Goal: Task Accomplishment & Management: Use online tool/utility

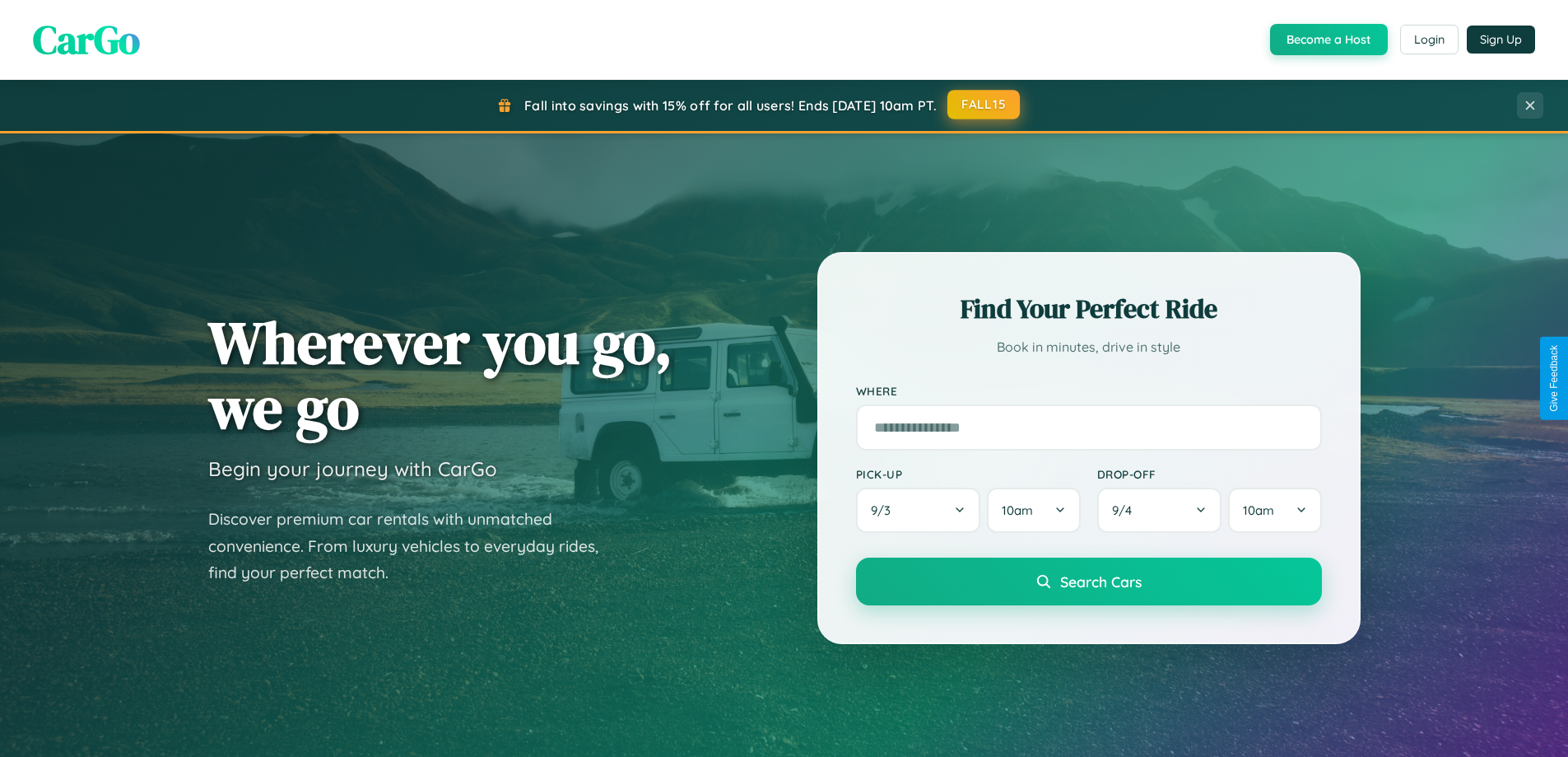
click at [984, 105] on button "FALL15" at bounding box center [984, 105] width 72 height 30
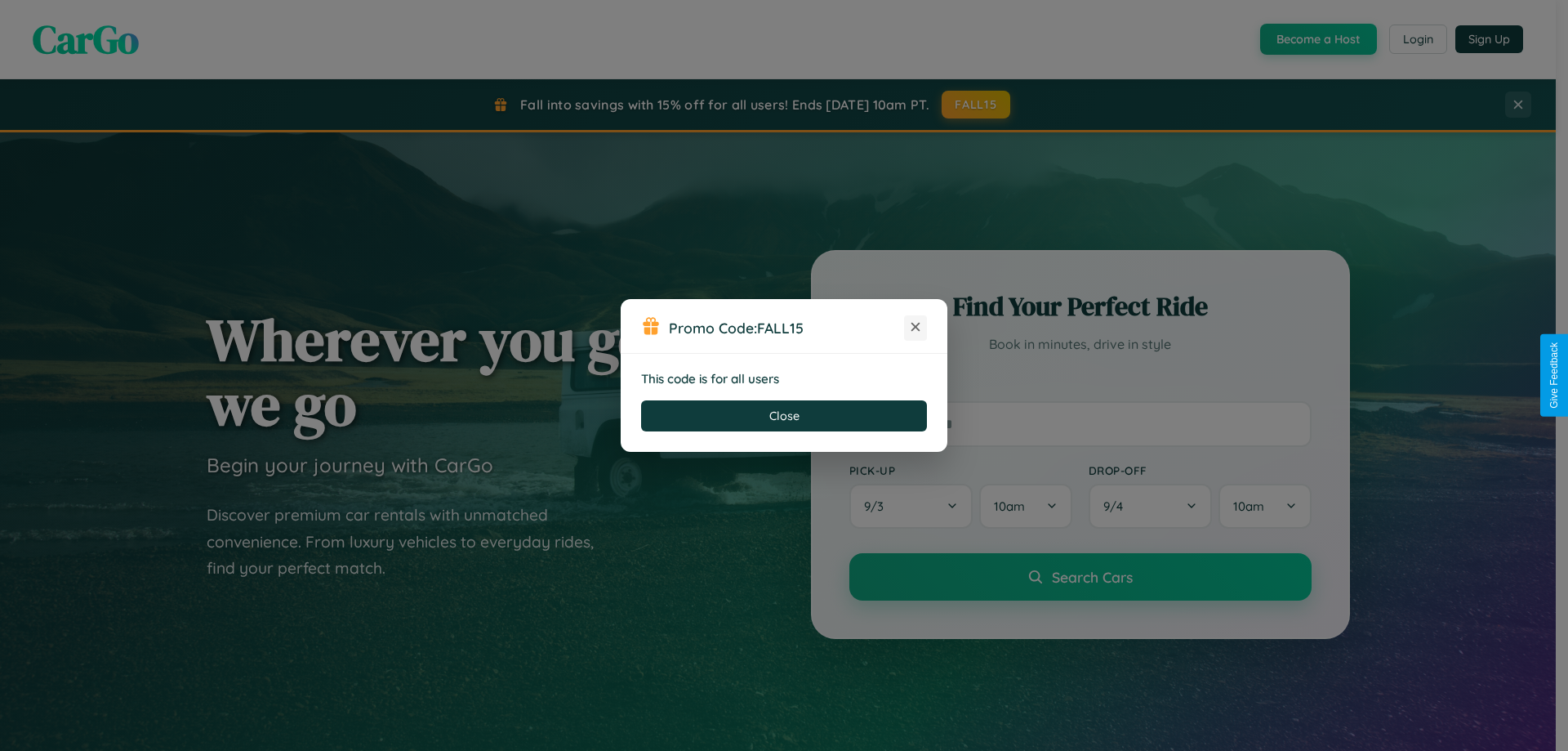
click at [916, 328] on icon at bounding box center [916, 327] width 16 height 17
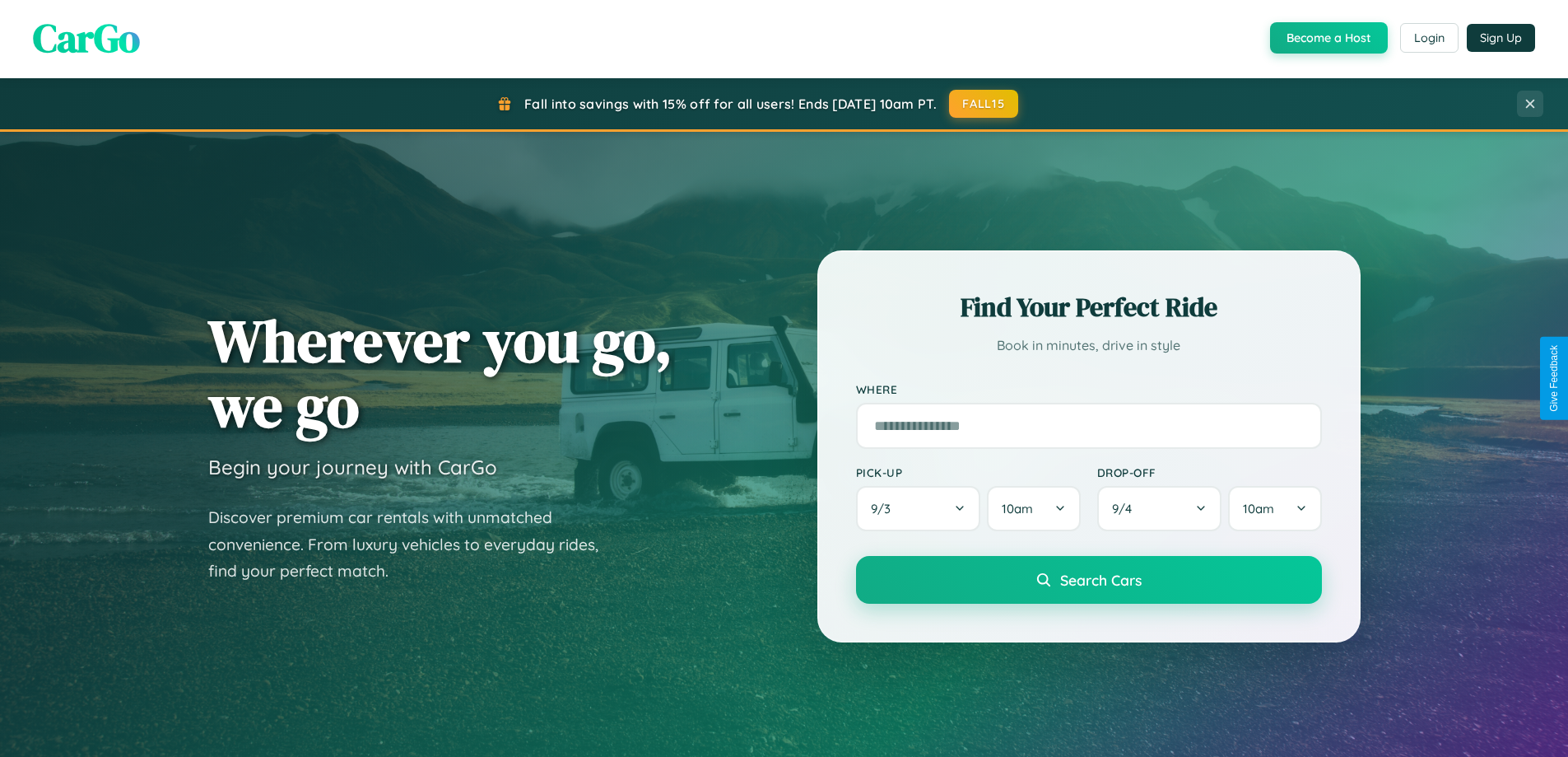
scroll to position [710, 0]
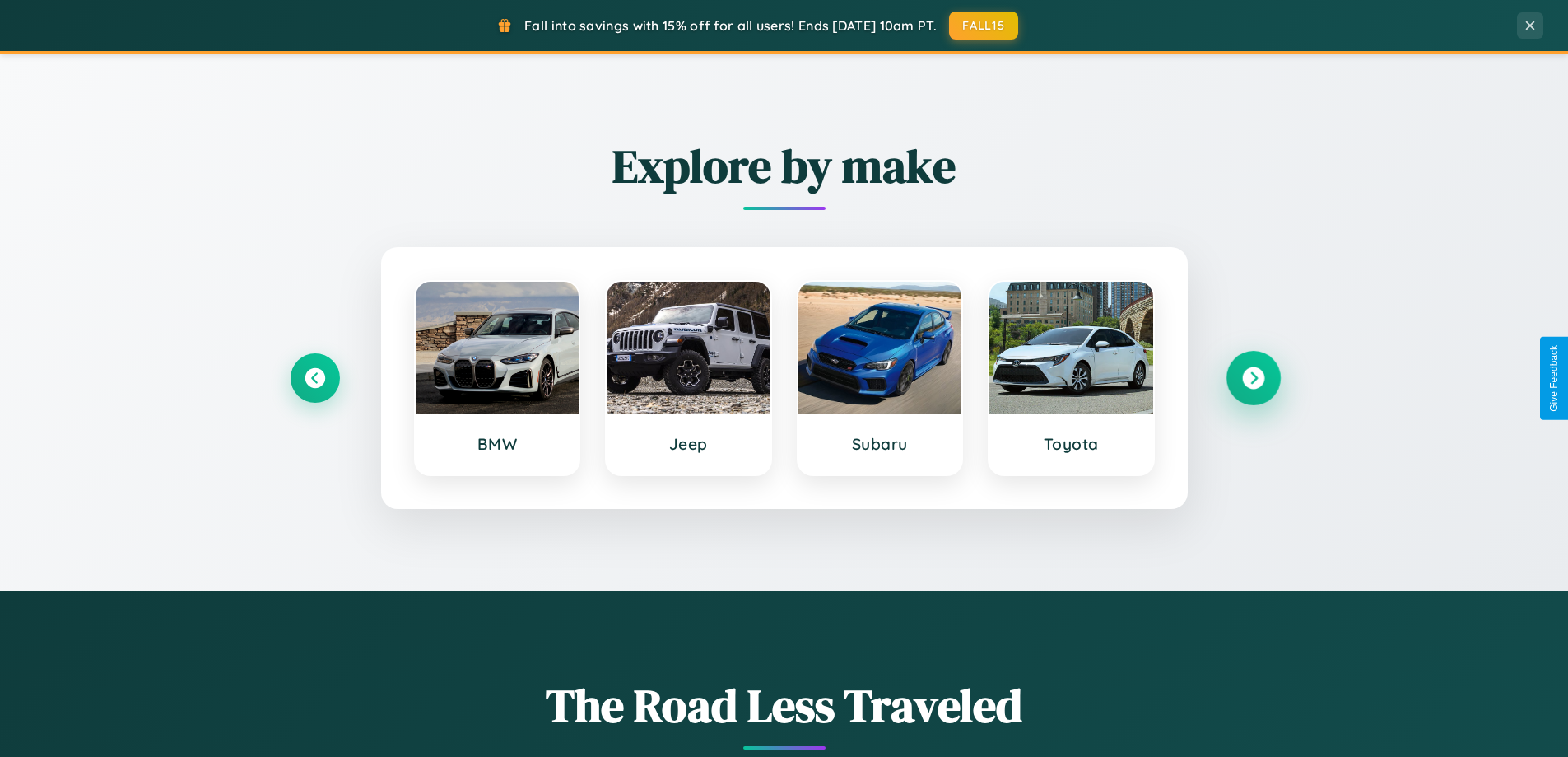
click at [1253, 378] on icon at bounding box center [1253, 378] width 22 height 22
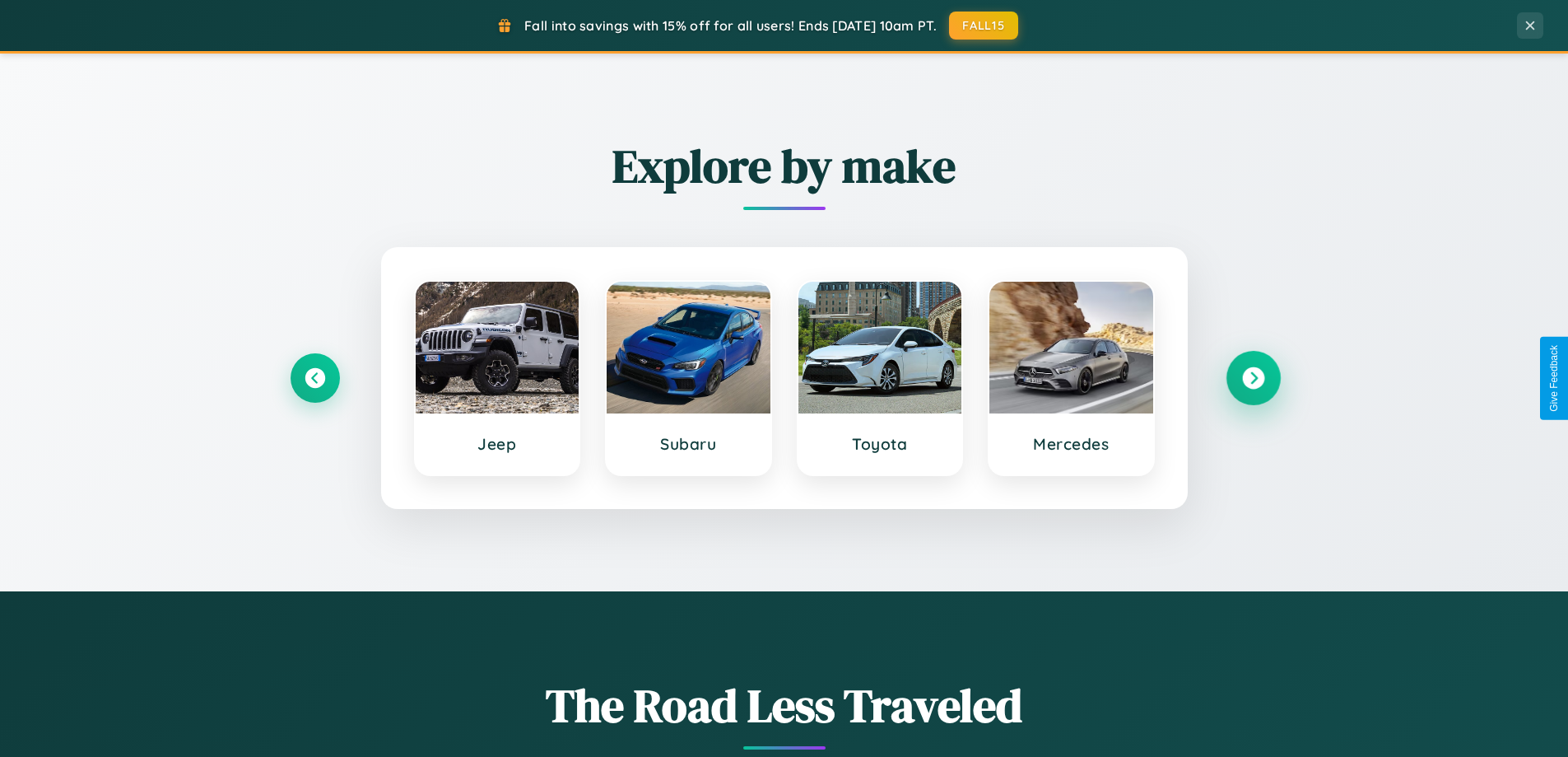
click at [1253, 378] on icon at bounding box center [1253, 378] width 22 height 22
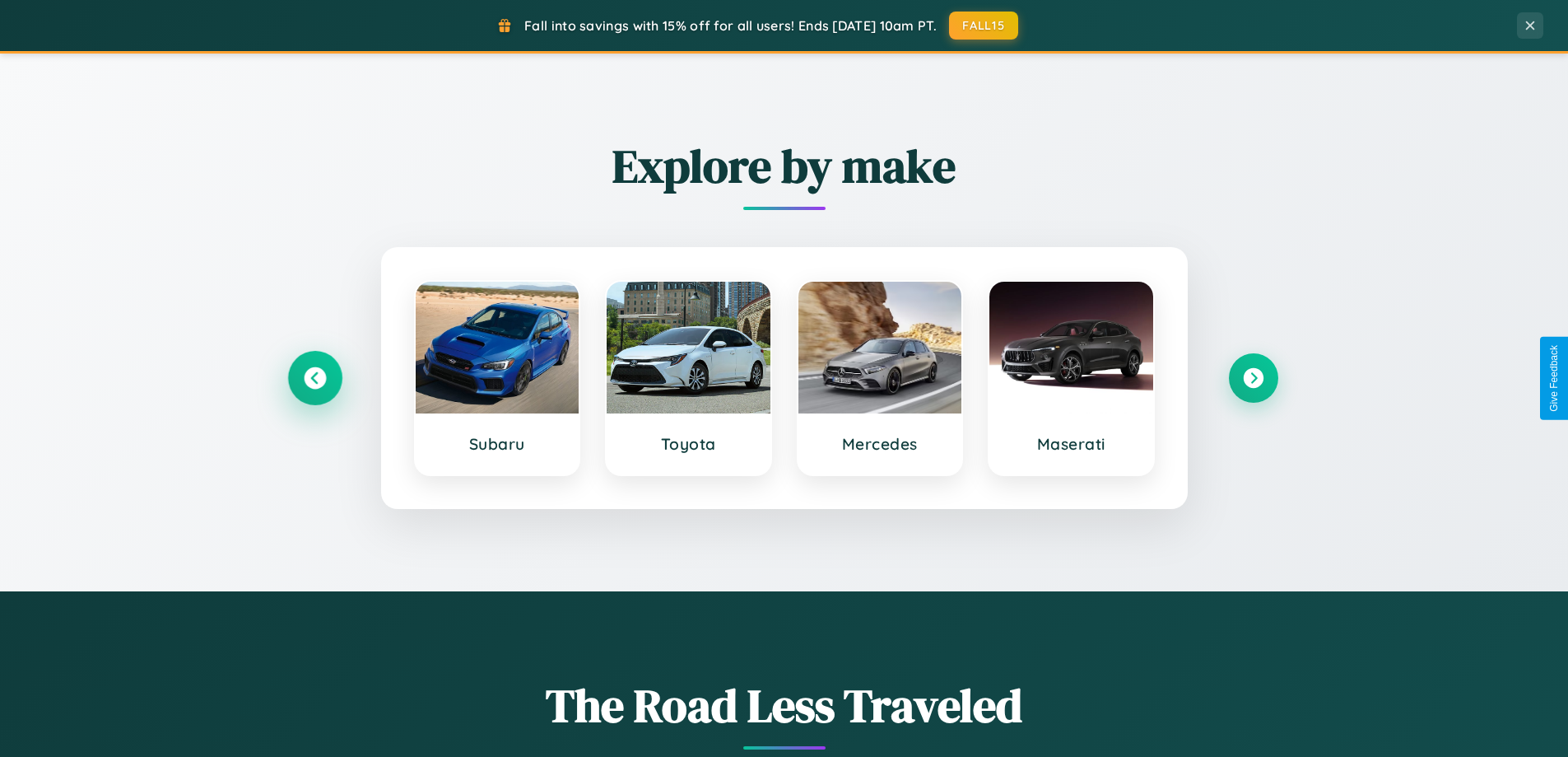
click at [314, 378] on icon at bounding box center [314, 378] width 22 height 22
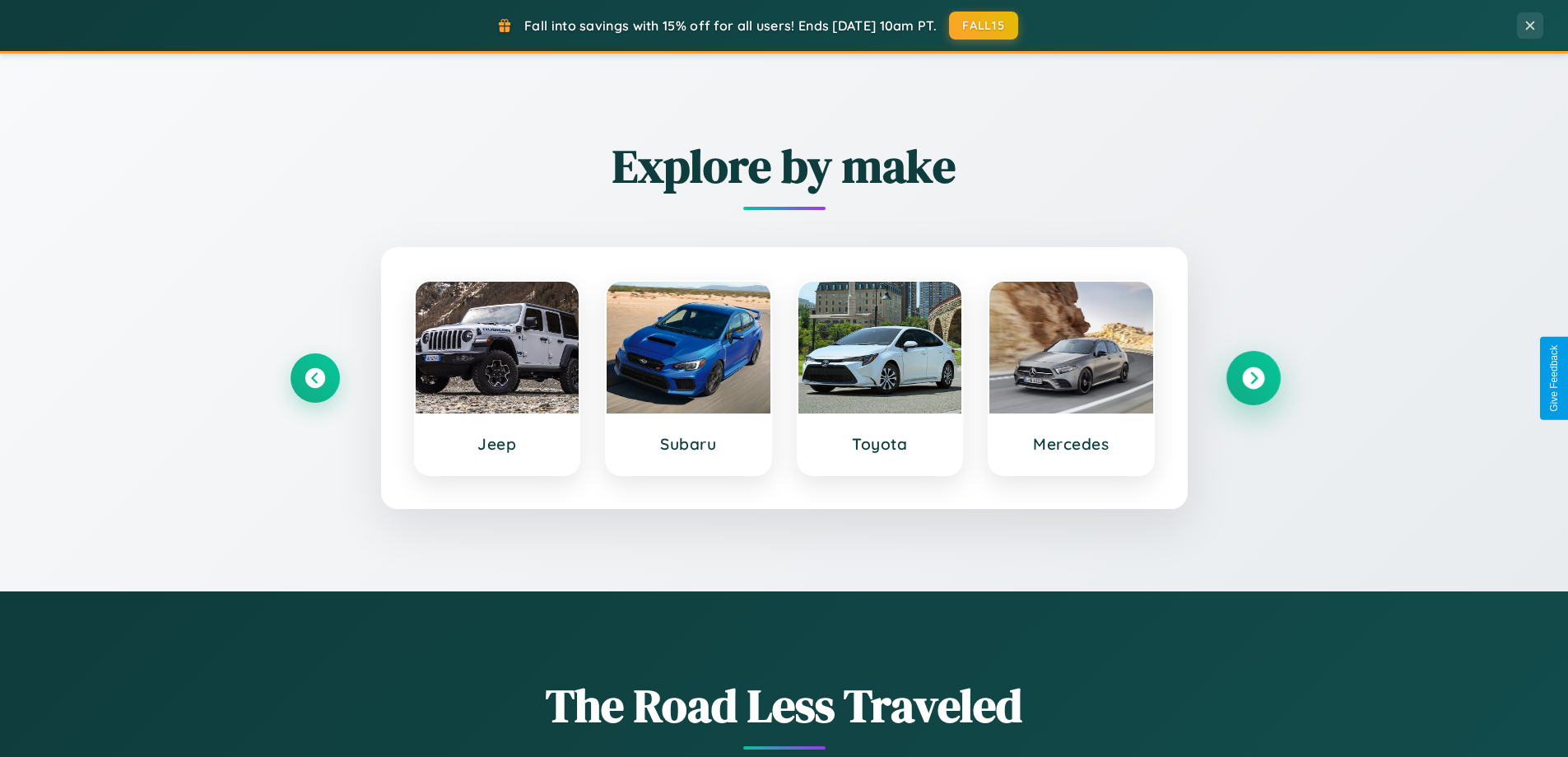
click at [1253, 378] on icon at bounding box center [1253, 378] width 22 height 22
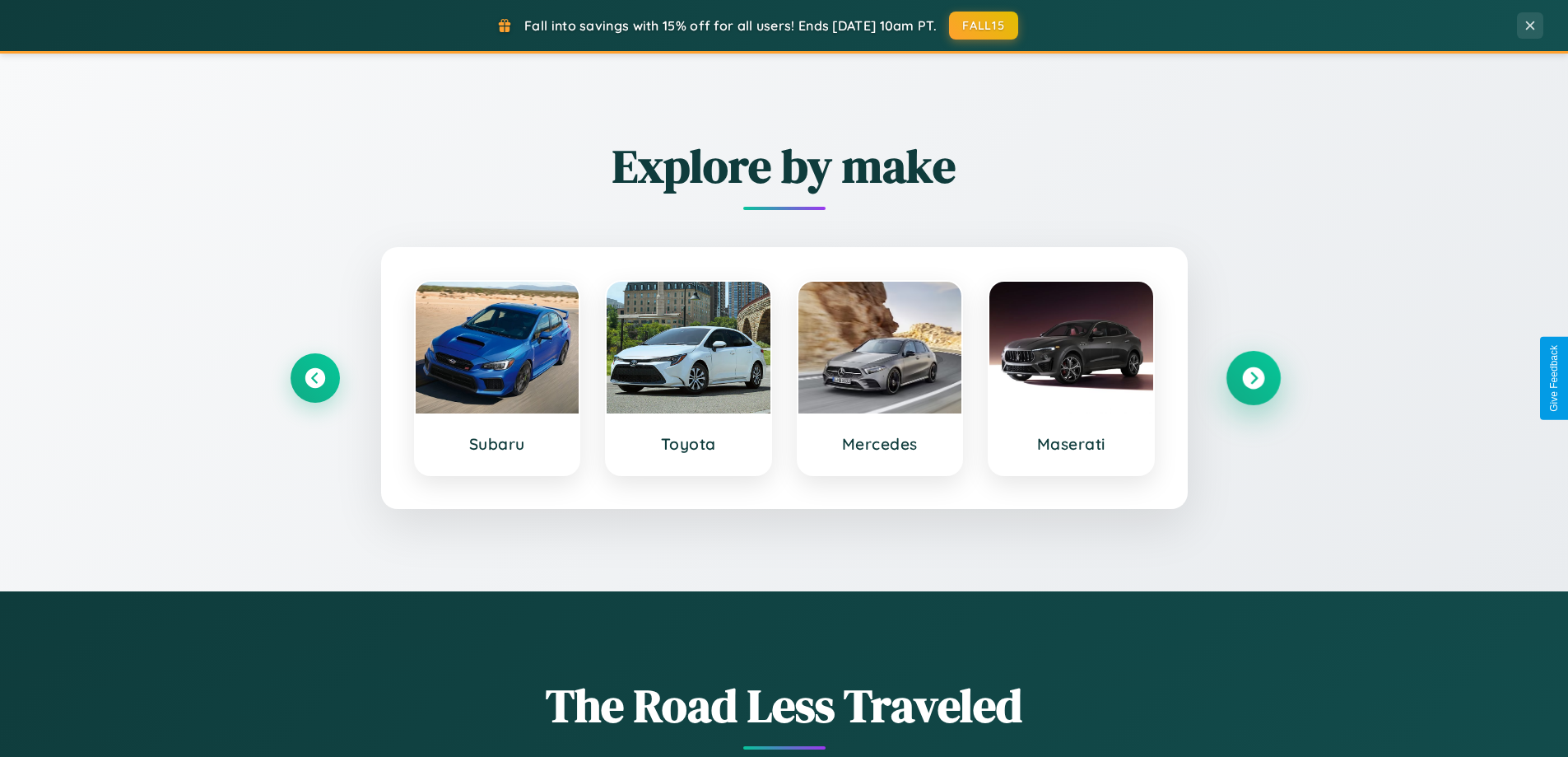
click at [1253, 378] on icon at bounding box center [1253, 378] width 22 height 22
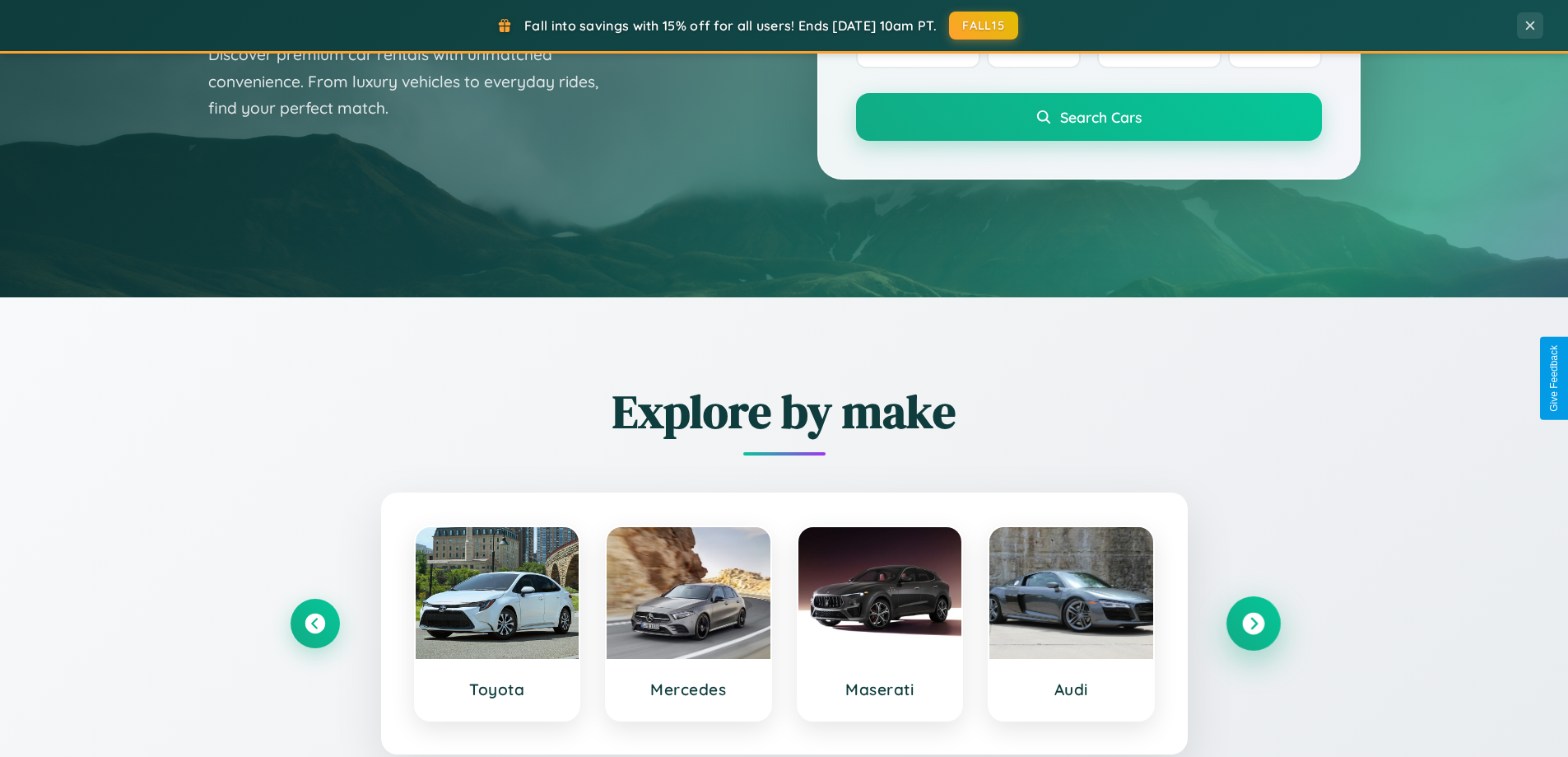
scroll to position [0, 0]
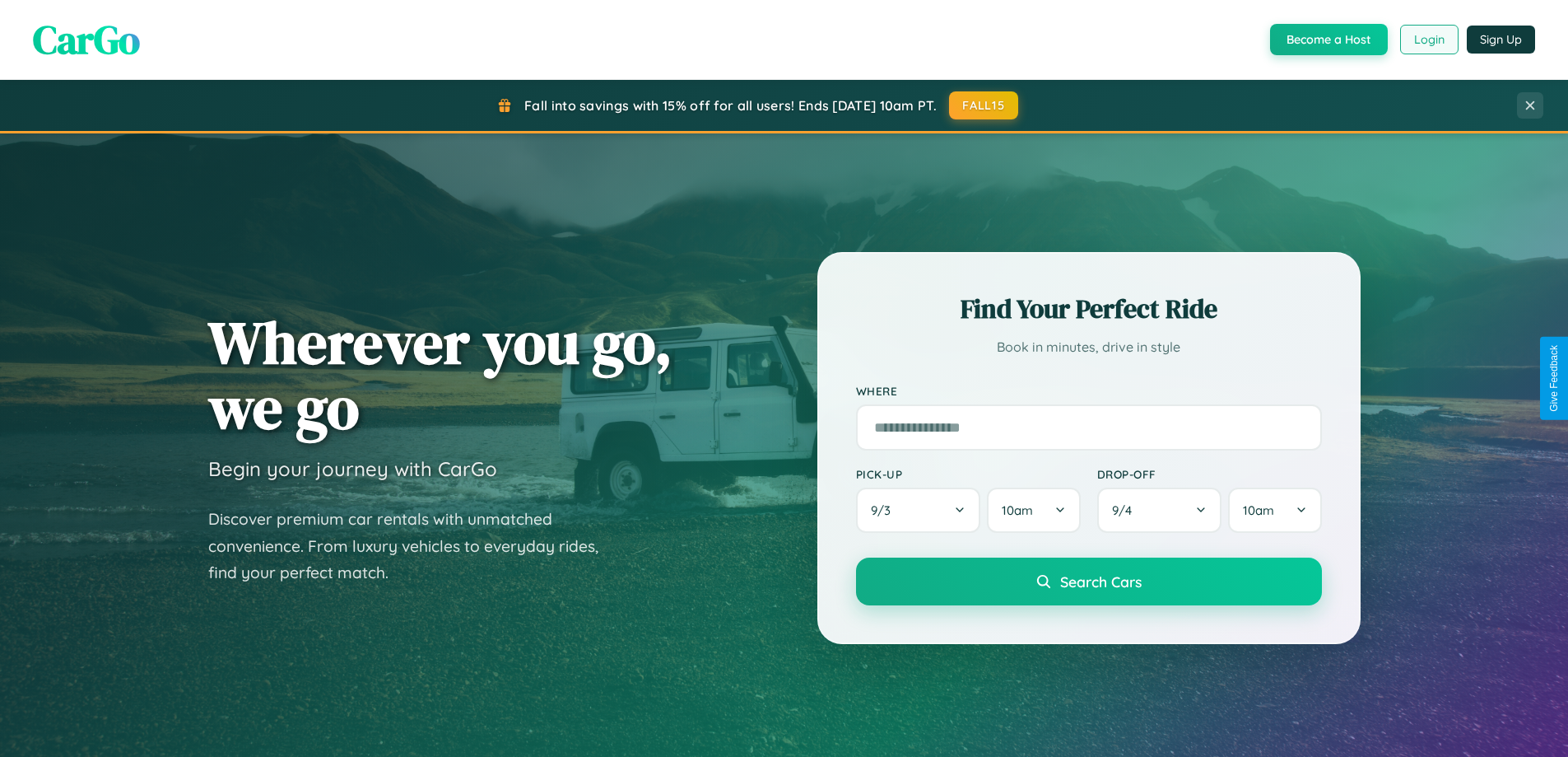
click at [1428, 40] on button "Login" at bounding box center [1429, 40] width 58 height 30
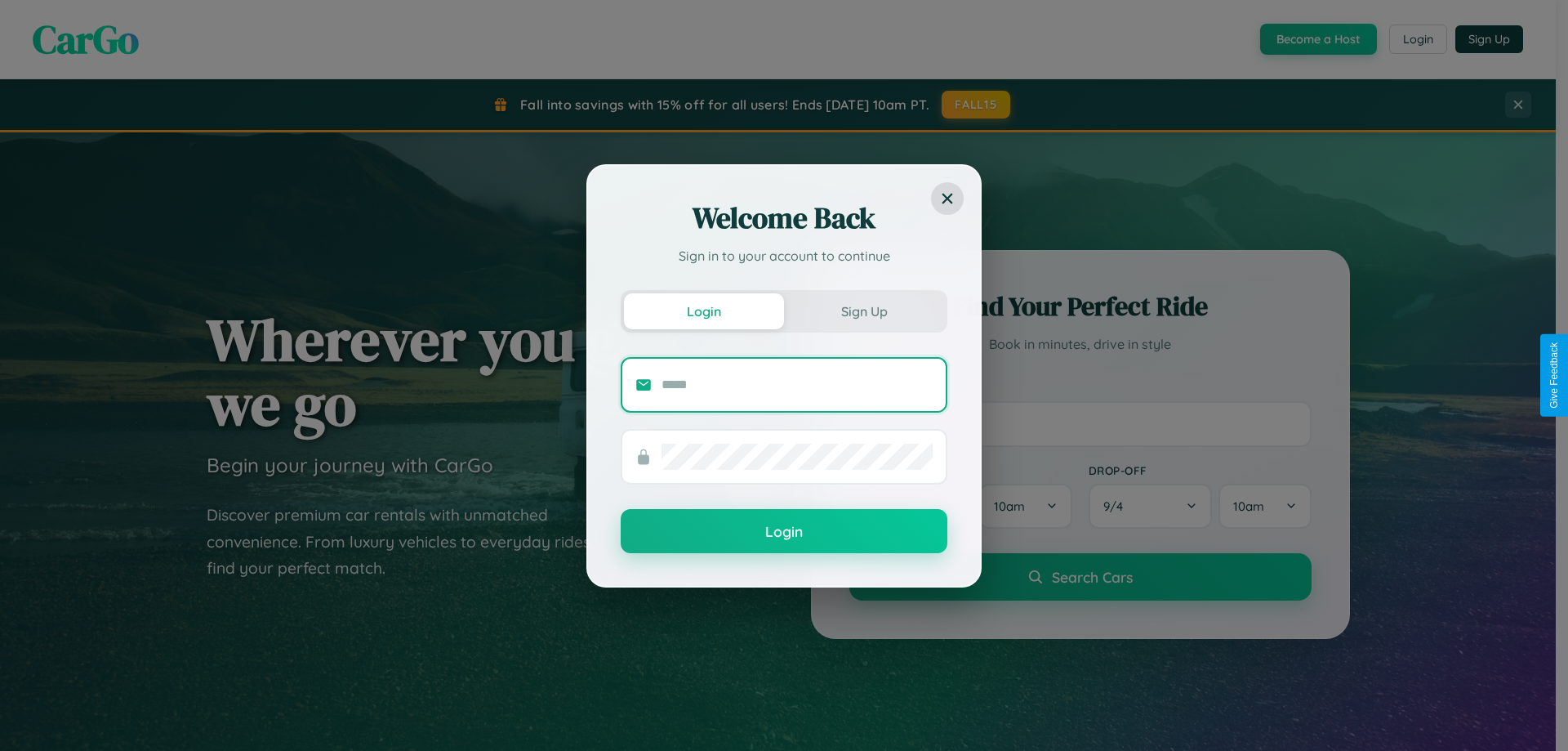
click at [798, 384] on input "text" at bounding box center [797, 385] width 271 height 26
type input "**********"
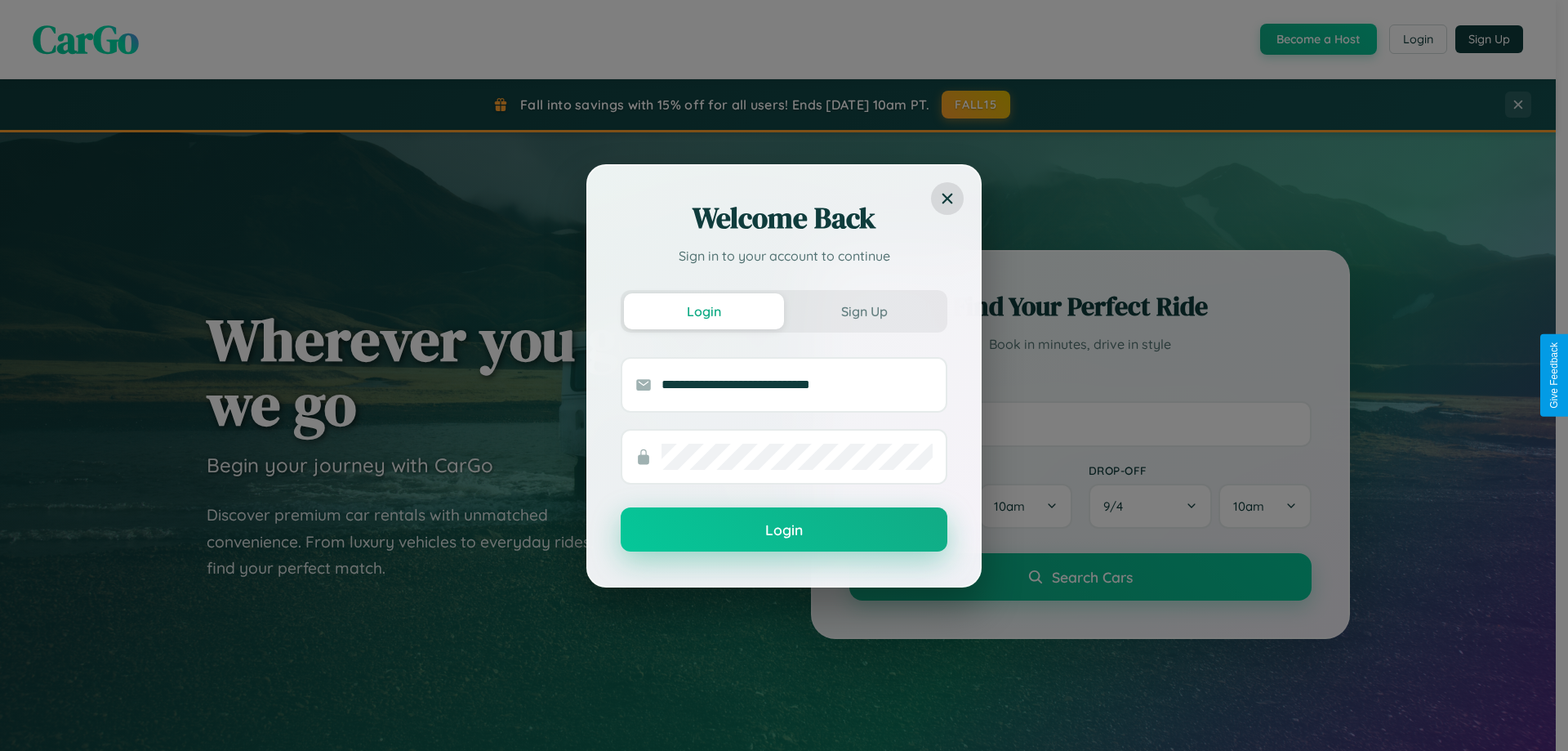
click at [784, 531] on button "Login" at bounding box center [784, 529] width 327 height 44
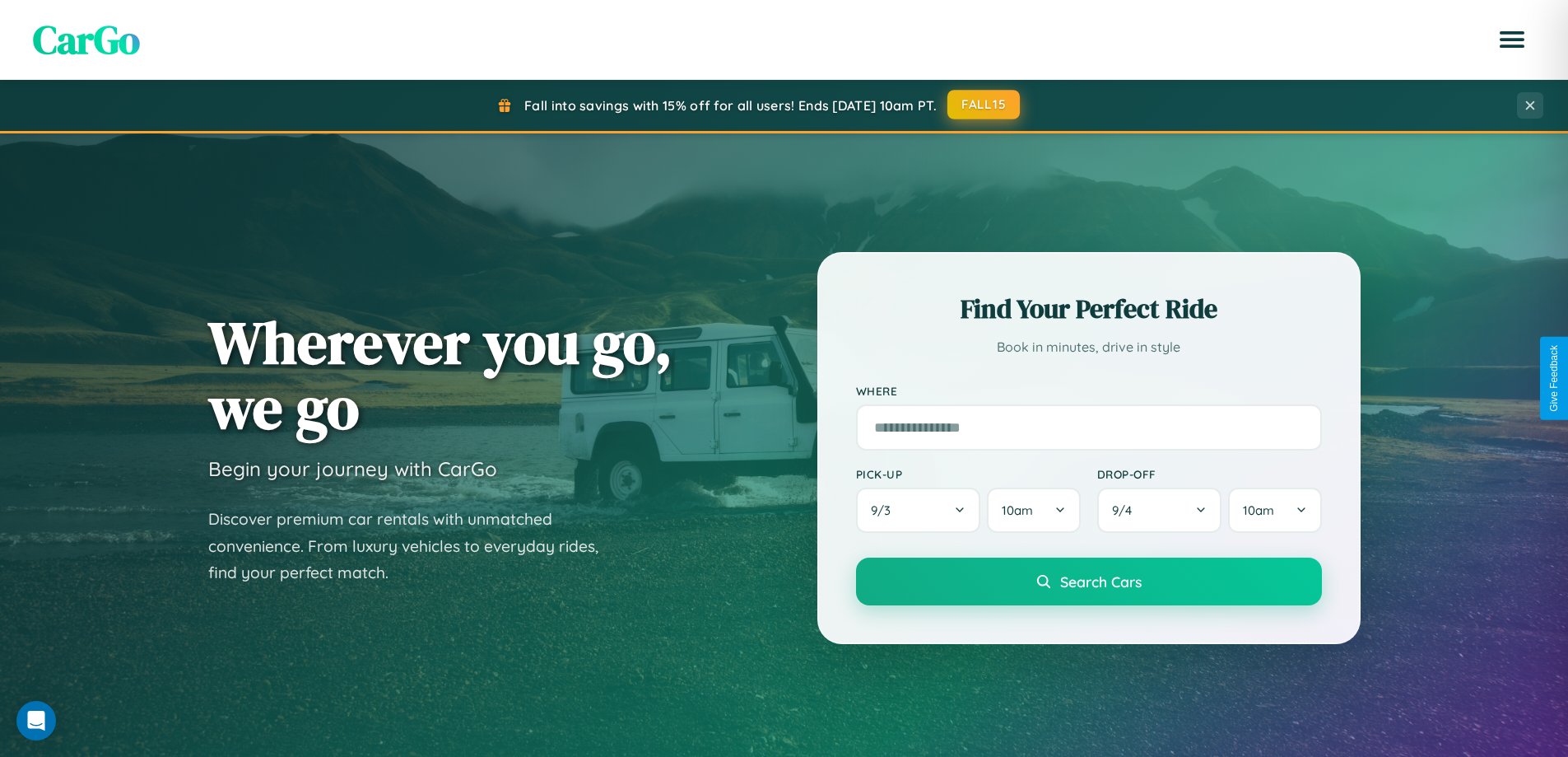
click at [984, 105] on button "FALL15" at bounding box center [984, 105] width 72 height 30
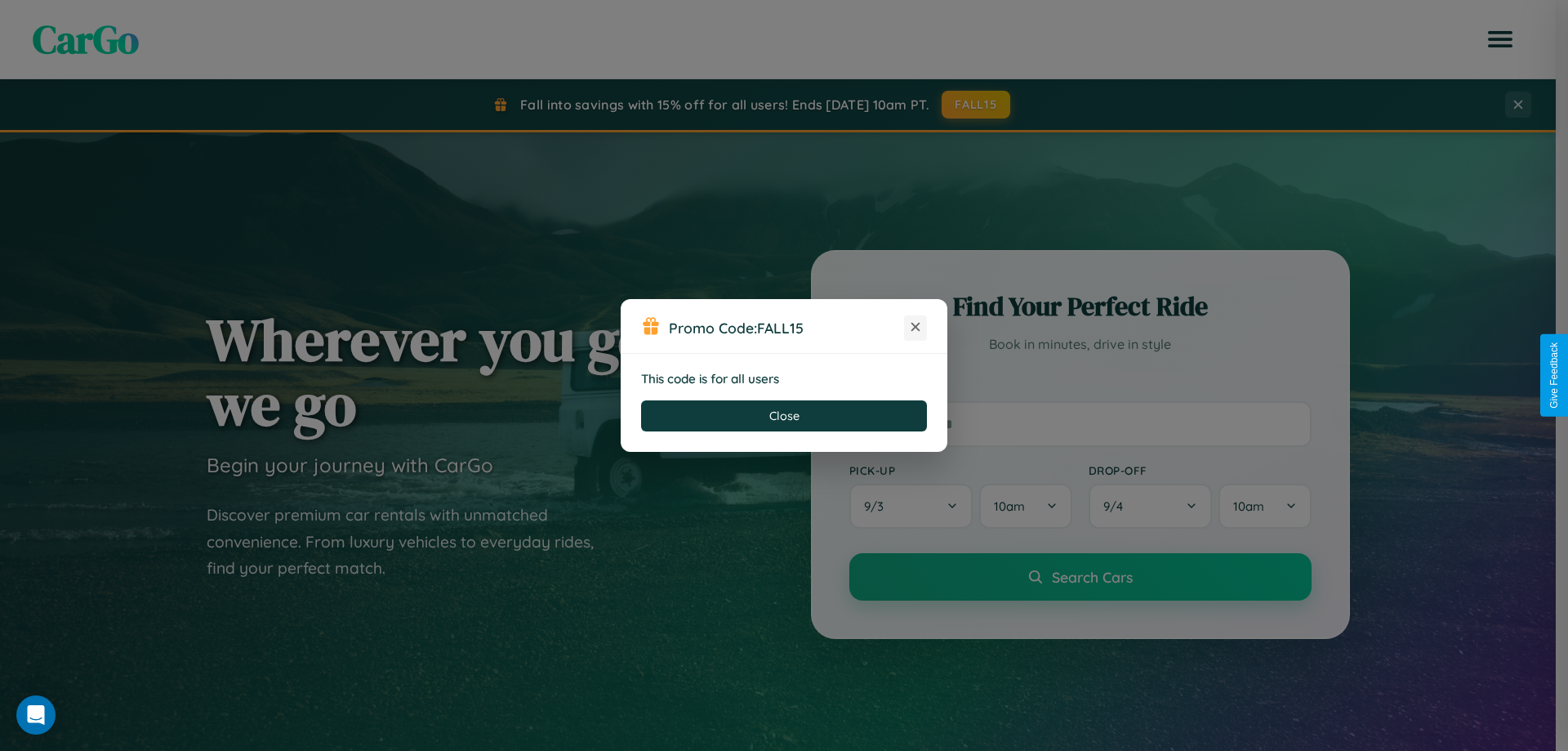
click at [916, 328] on icon at bounding box center [916, 327] width 16 height 17
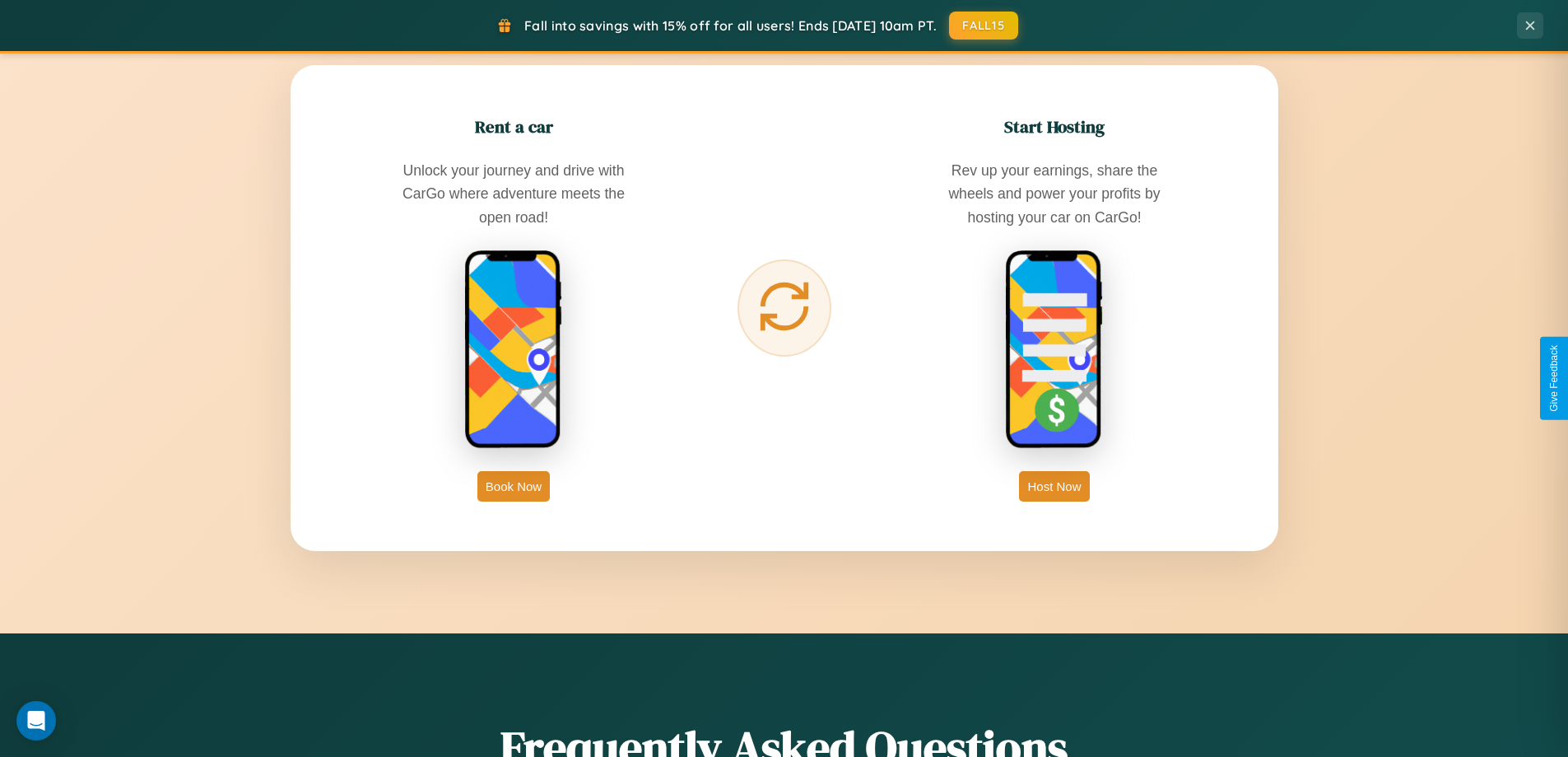
scroll to position [2647, 0]
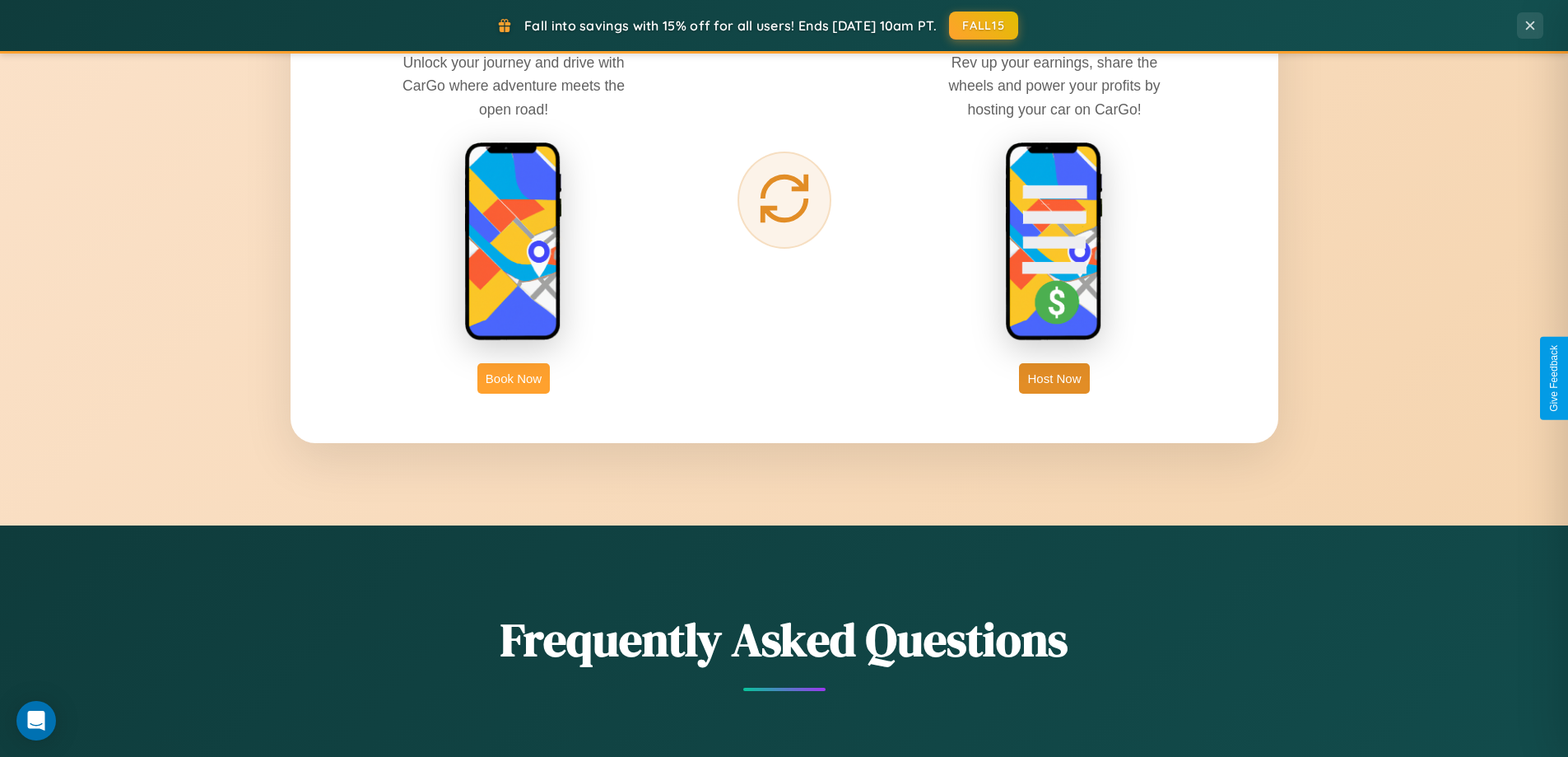
click at [514, 378] on button "Book Now" at bounding box center [513, 378] width 72 height 31
